Goal: Browse casually: Explore the website without a specific task or goal

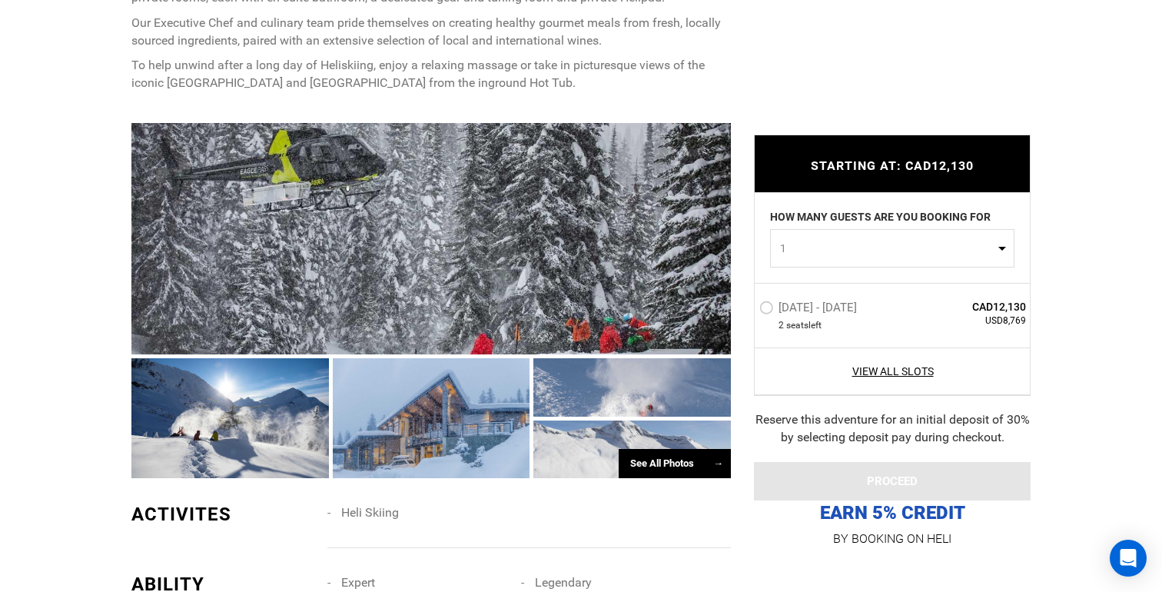
click at [549, 307] on div at bounding box center [431, 238] width 600 height 231
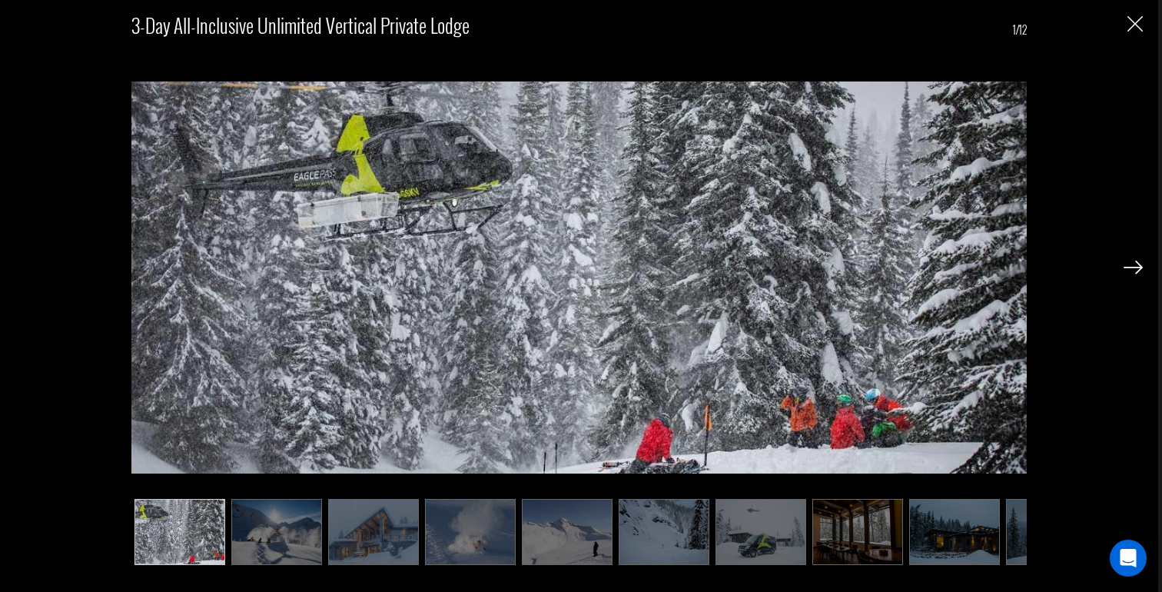
scroll to position [930, 0]
click at [1137, 264] on img at bounding box center [1133, 268] width 19 height 14
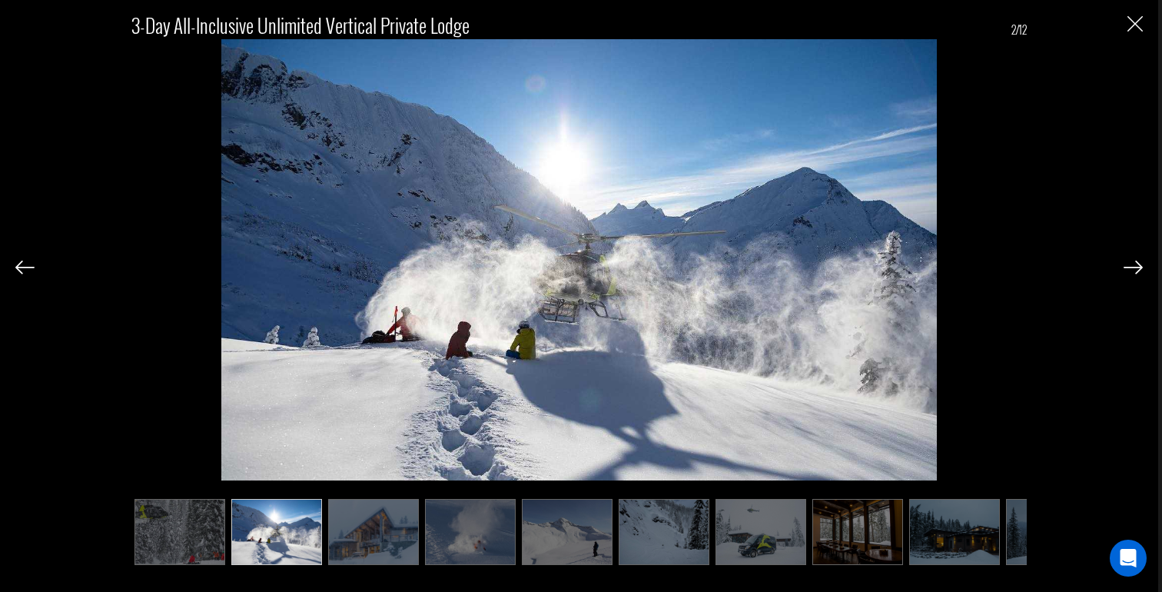
click at [1137, 264] on img at bounding box center [1133, 268] width 19 height 14
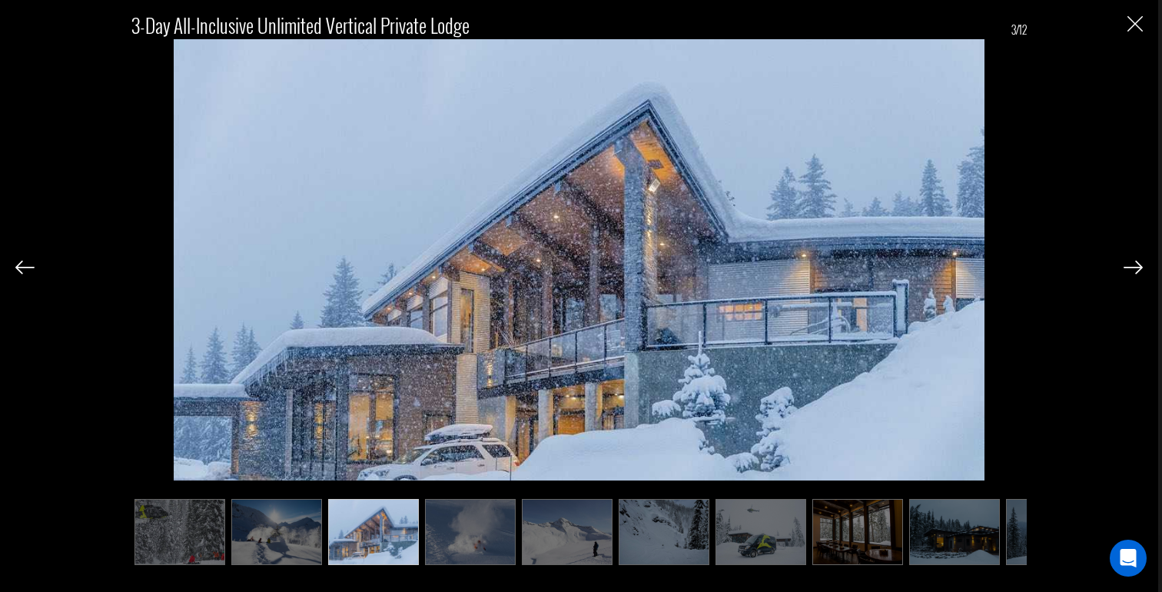
click at [1137, 264] on img at bounding box center [1133, 268] width 19 height 14
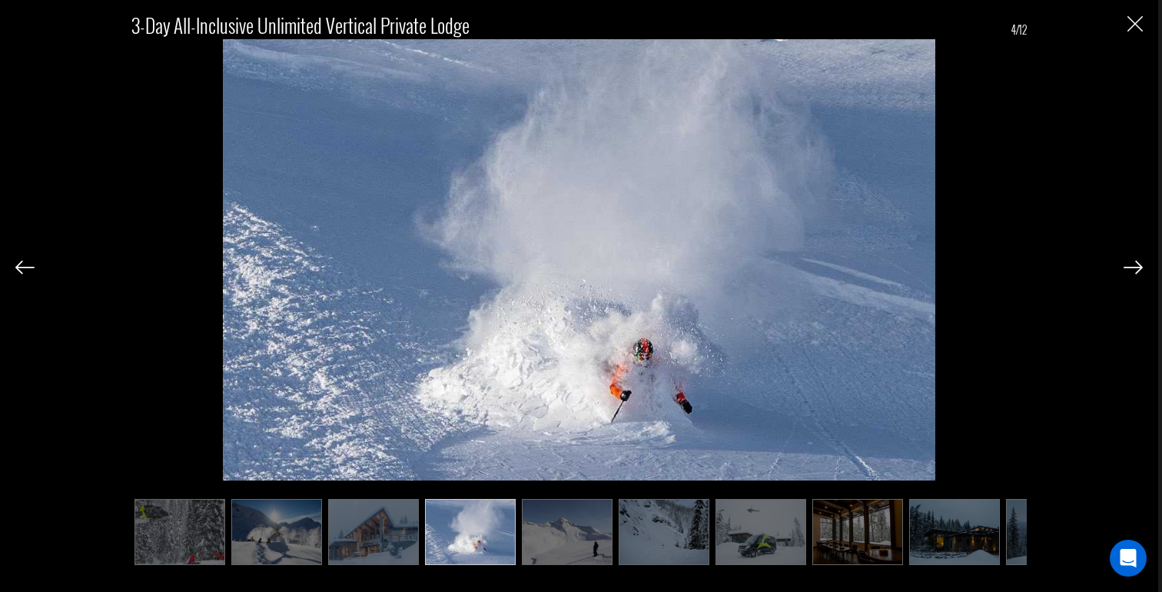
click at [1137, 264] on img at bounding box center [1133, 268] width 19 height 14
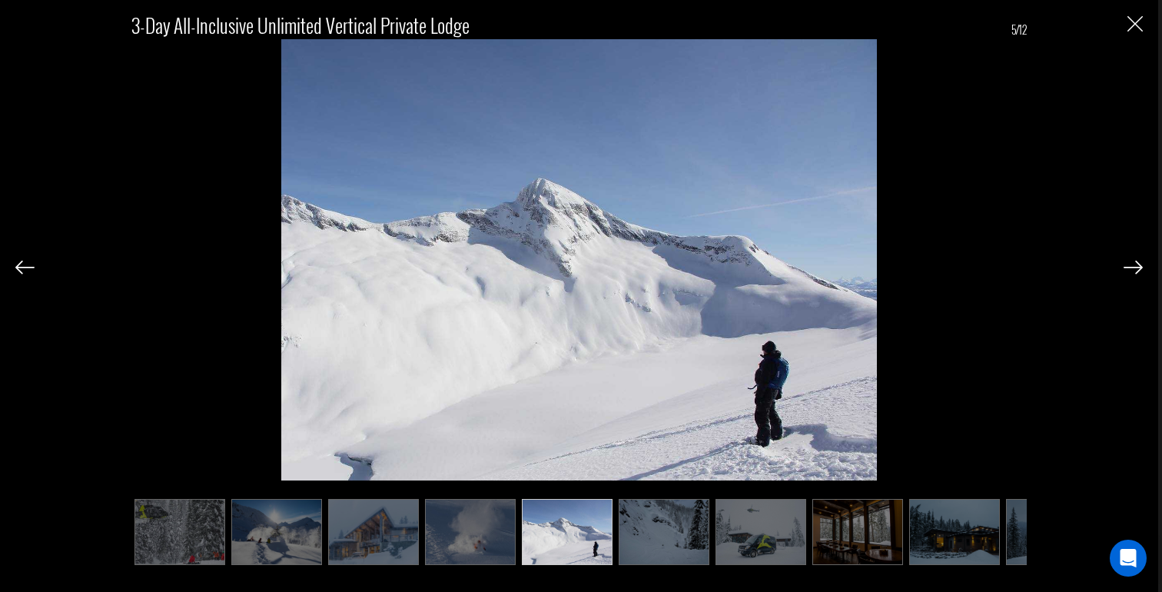
click at [1137, 264] on img at bounding box center [1133, 268] width 19 height 14
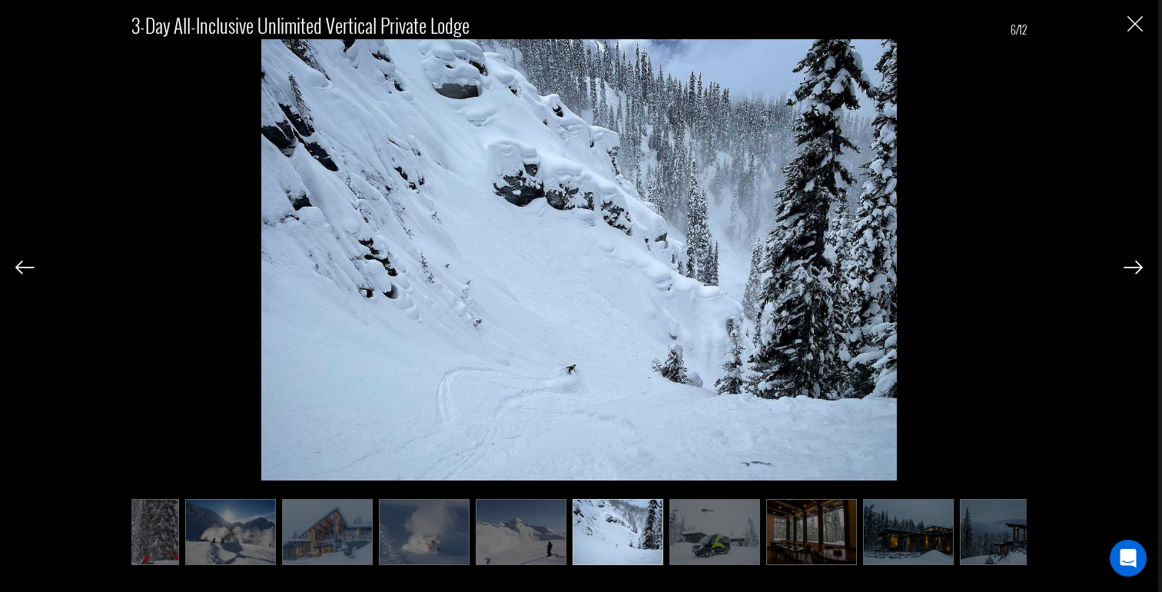
click at [1137, 264] on img at bounding box center [1133, 268] width 19 height 14
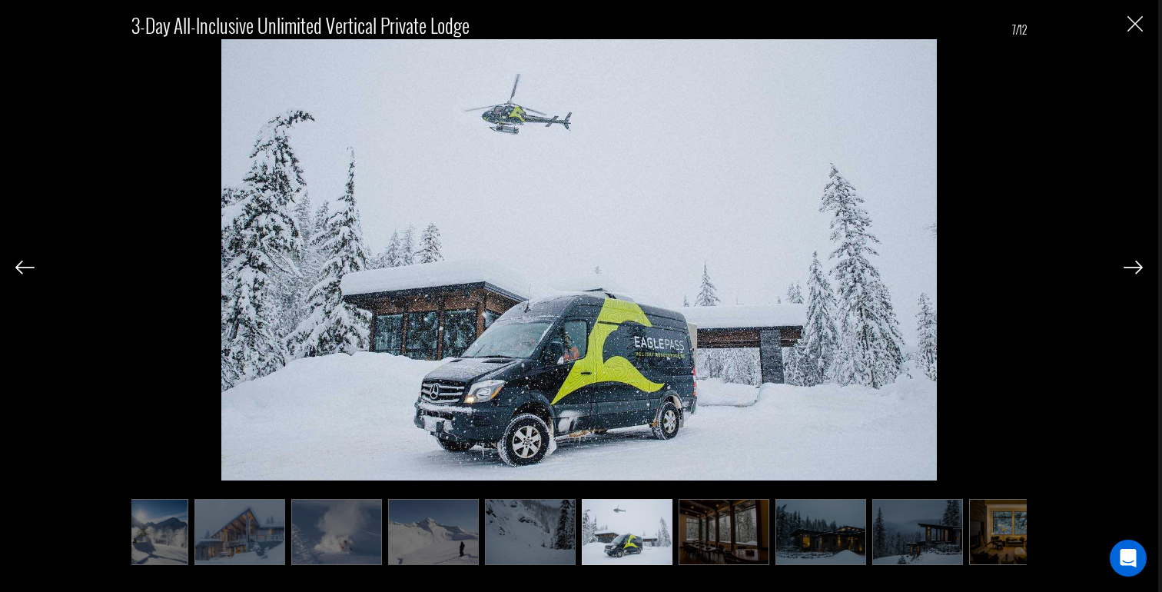
click at [1137, 264] on img at bounding box center [1133, 268] width 19 height 14
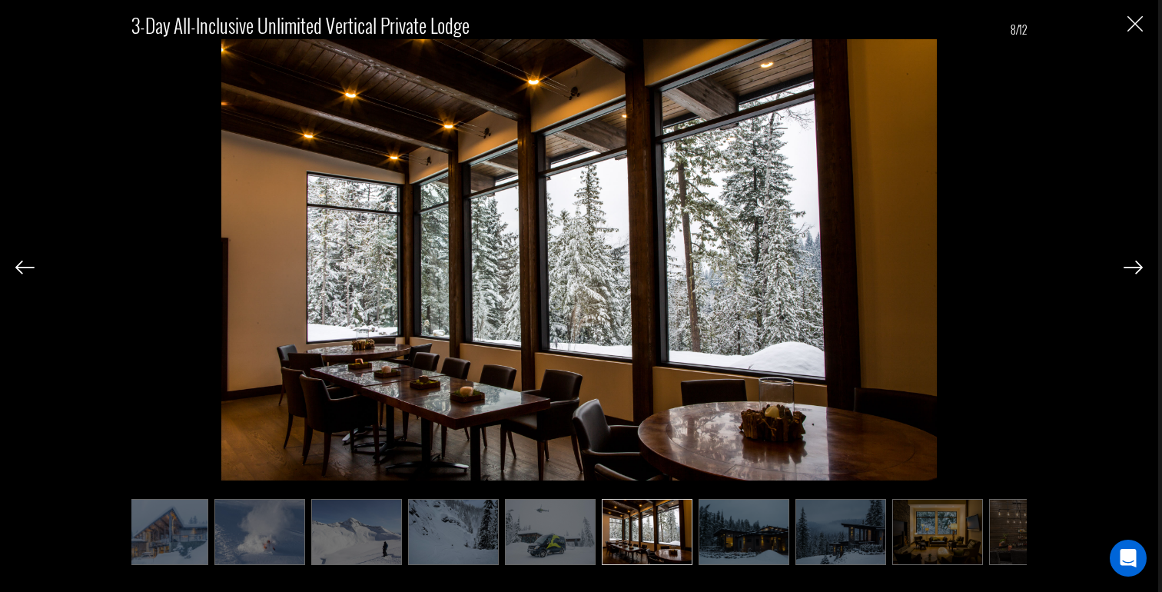
click at [1137, 264] on img at bounding box center [1133, 268] width 19 height 14
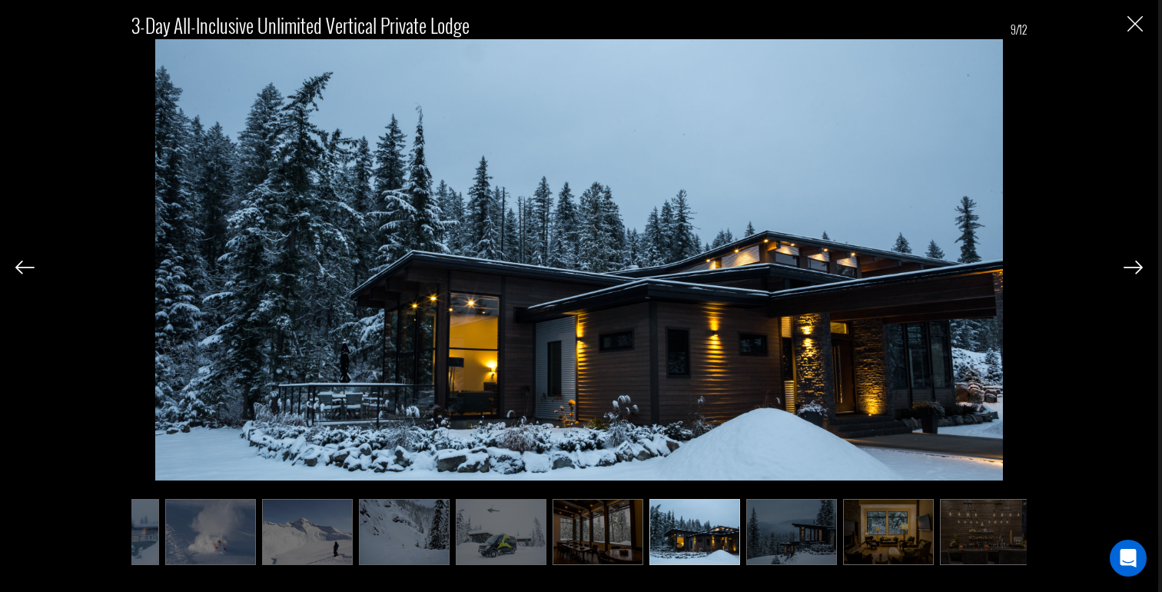
scroll to position [0, 266]
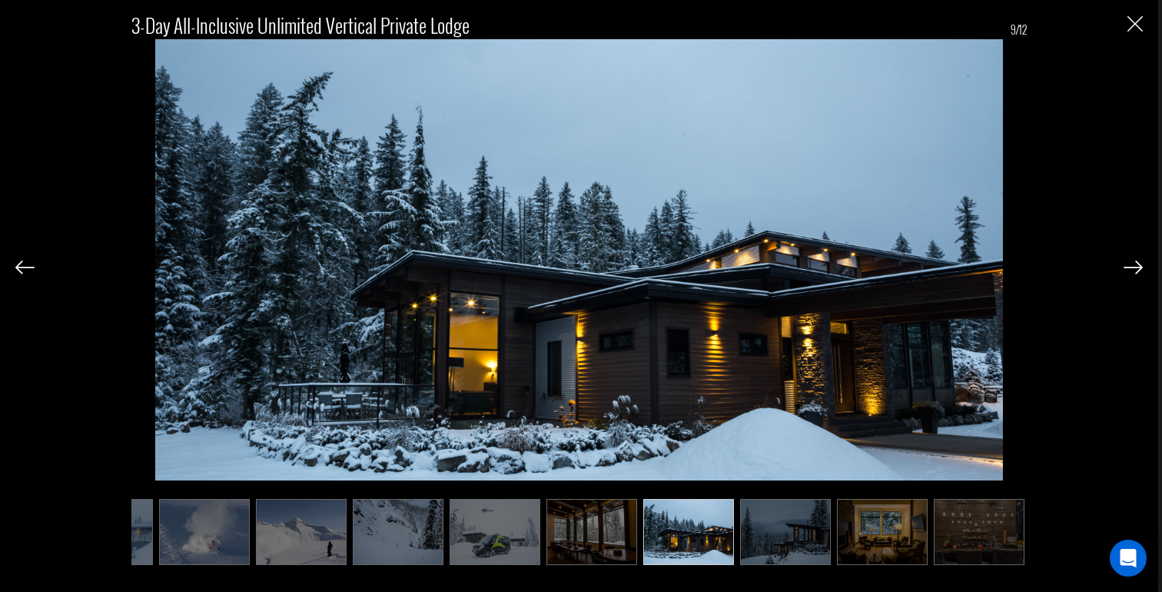
click at [1137, 264] on img at bounding box center [1133, 268] width 19 height 14
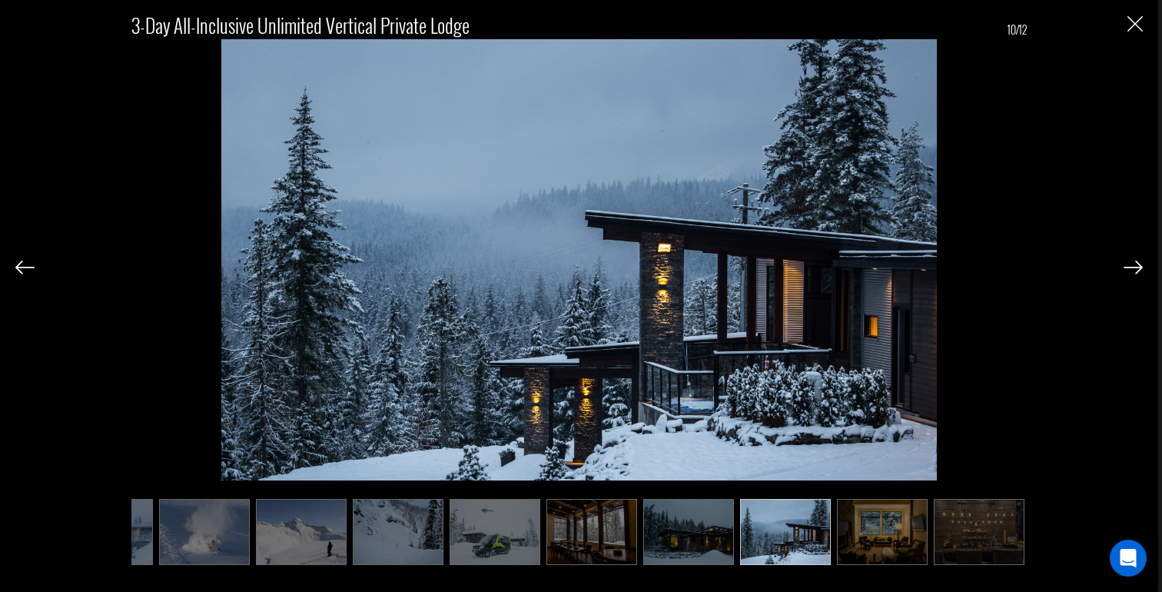
click at [1137, 264] on img at bounding box center [1133, 268] width 19 height 14
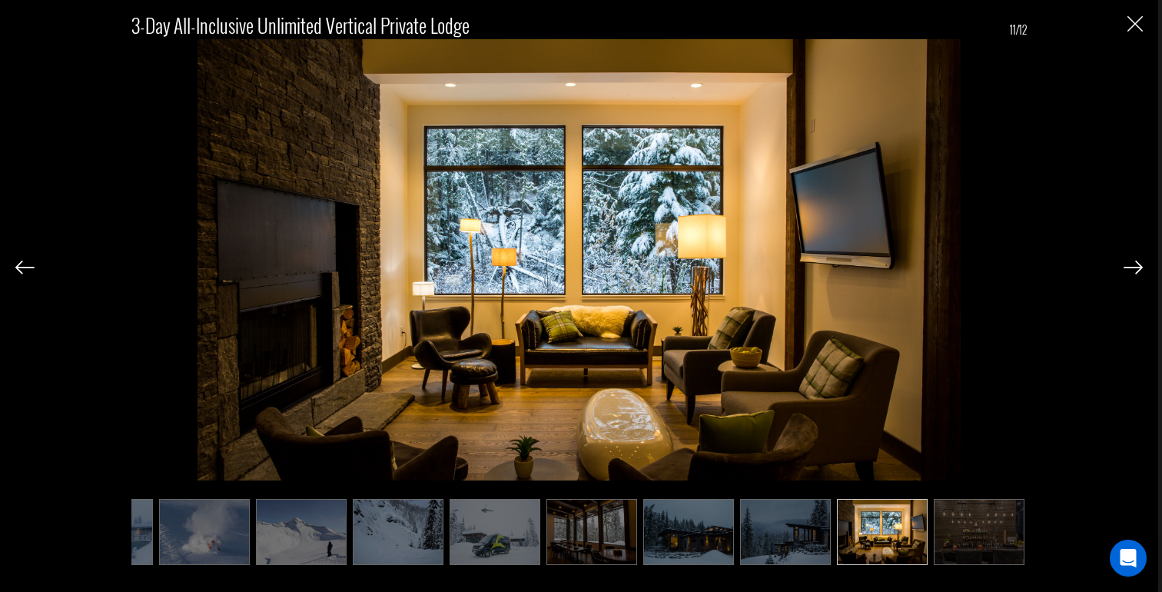
click at [1137, 264] on img at bounding box center [1133, 268] width 19 height 14
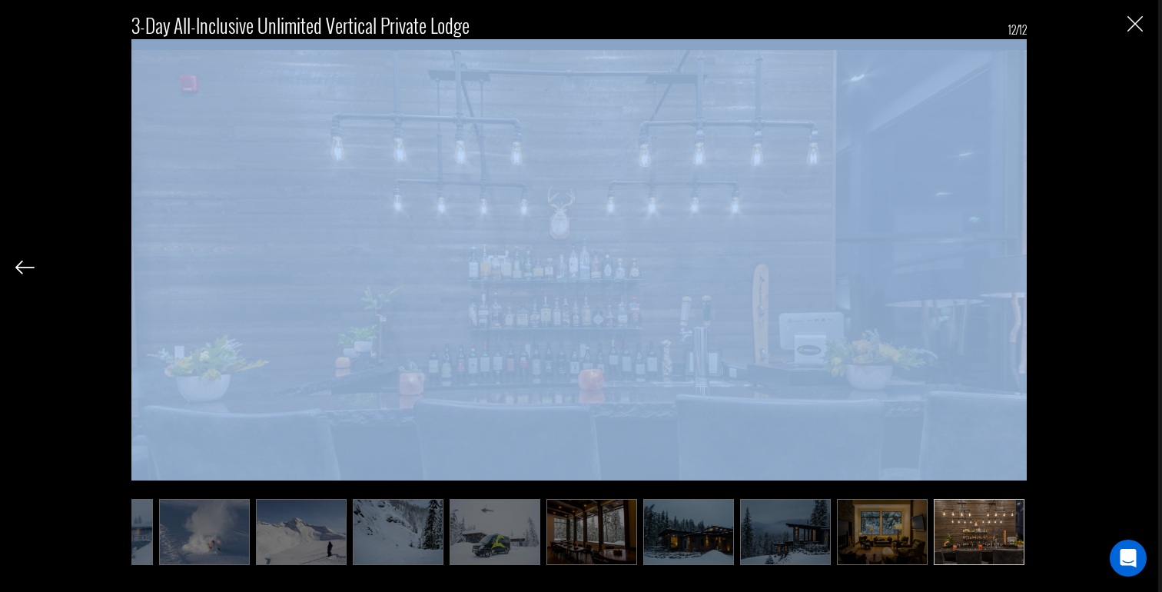
click at [1137, 264] on div "3-Day All-Inclusive Unlimited Vertical Private Lodge 12/12" at bounding box center [579, 281] width 1128 height 563
click at [1134, 21] on img "Close" at bounding box center [1135, 23] width 15 height 15
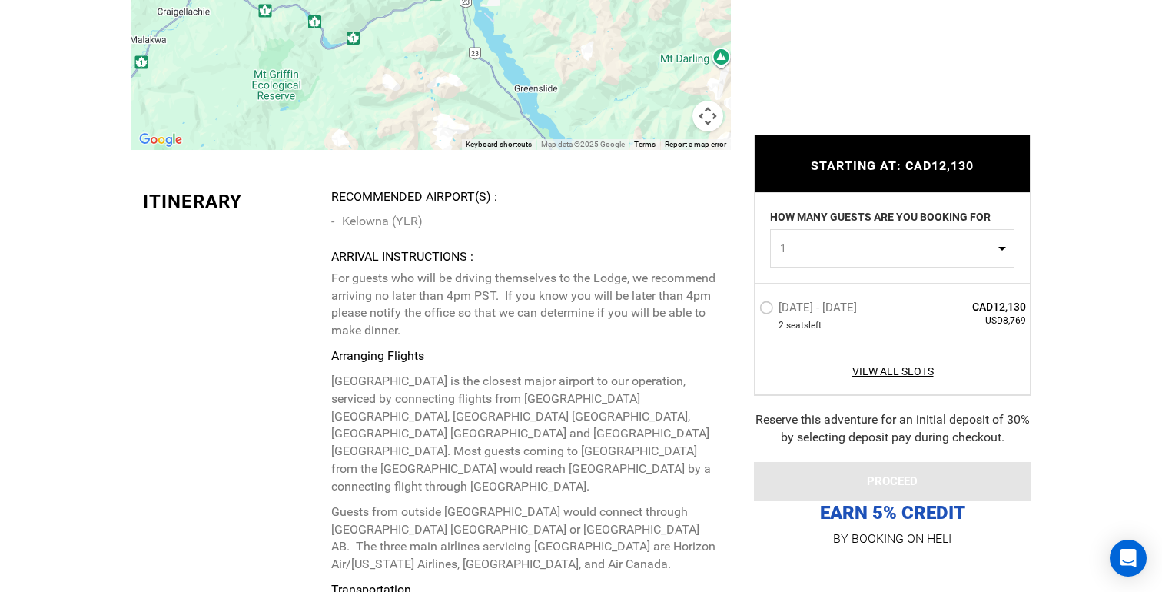
scroll to position [3523, 0]
